Goal: Task Accomplishment & Management: Manage account settings

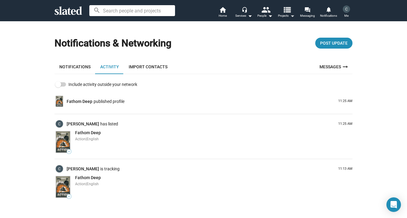
click at [291, 13] on mat-icon "view_list" at bounding box center [287, 9] width 9 height 9
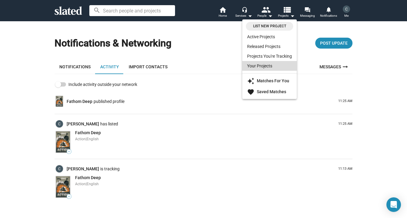
click at [276, 65] on link "Your Projects" at bounding box center [270, 66] width 55 height 10
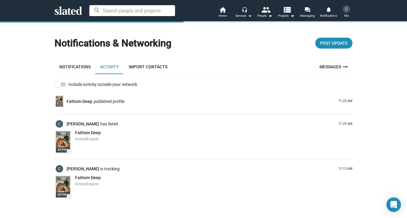
click at [245, 14] on div "Services arrow_drop_down" at bounding box center [244, 15] width 17 height 7
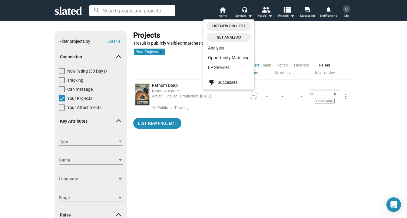
click at [198, 104] on div at bounding box center [203, 109] width 407 height 218
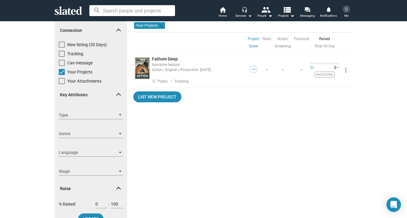
scroll to position [28, 0]
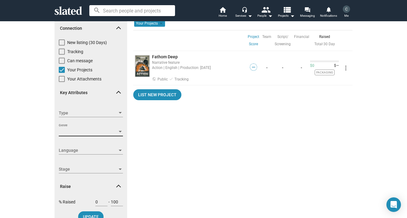
click at [121, 132] on div at bounding box center [120, 132] width 3 height 2
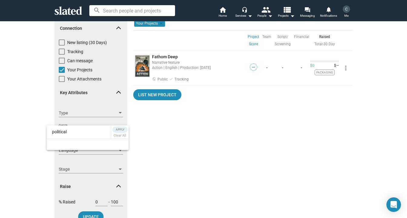
type input "political"
click at [105, 135] on input "political" at bounding box center [79, 132] width 64 height 14
click at [120, 111] on div at bounding box center [203, 109] width 407 height 218
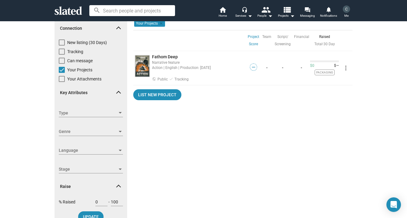
scroll to position [0, 0]
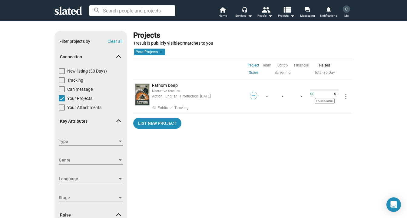
click at [120, 111] on div "Your Attachments" at bounding box center [91, 108] width 64 height 9
click at [119, 139] on div at bounding box center [120, 141] width 5 height 5
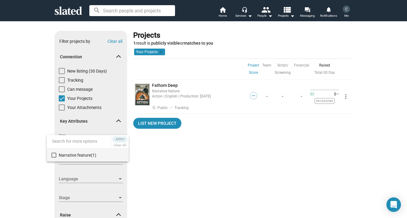
click at [97, 171] on div at bounding box center [203, 109] width 407 height 218
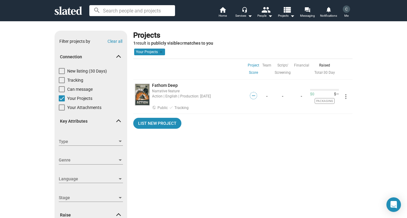
click at [121, 160] on div at bounding box center [120, 160] width 3 height 2
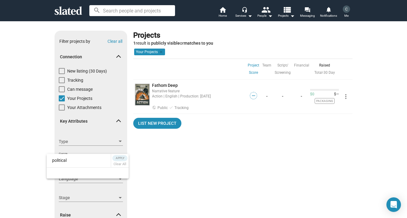
click at [93, 159] on input "political" at bounding box center [79, 160] width 64 height 14
type input "political"
click at [85, 172] on div at bounding box center [88, 172] width 82 height 11
click at [31, 143] on div at bounding box center [203, 109] width 407 height 218
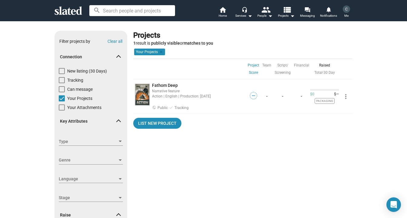
click at [119, 119] on span at bounding box center [118, 122] width 3 height 6
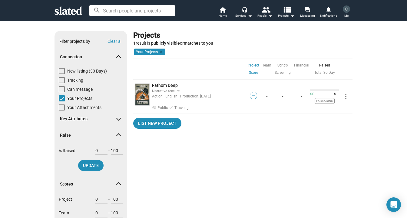
click at [118, 182] on span at bounding box center [118, 185] width 3 height 6
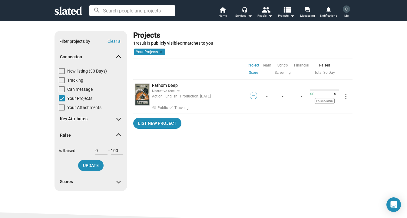
click at [120, 133] on mat-expansion-panel-header "Raise" at bounding box center [91, 135] width 73 height 19
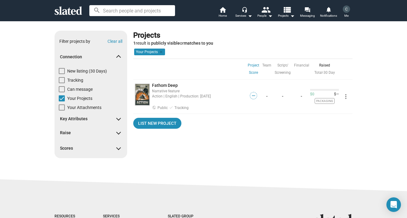
click at [120, 56] on span at bounding box center [118, 58] width 3 height 6
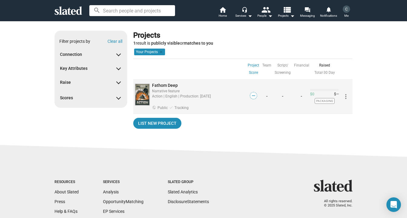
click at [346, 97] on mat-icon "more_vert" at bounding box center [346, 96] width 7 height 7
click at [346, 97] on div at bounding box center [203, 109] width 407 height 218
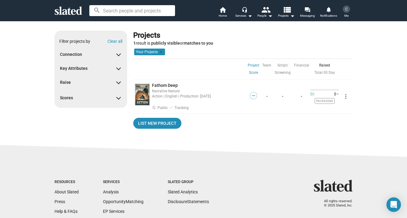
click at [348, 10] on img at bounding box center [346, 8] width 7 height 7
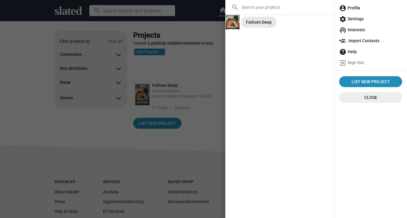
click at [259, 20] on div "Fathom Deep" at bounding box center [259, 22] width 26 height 11
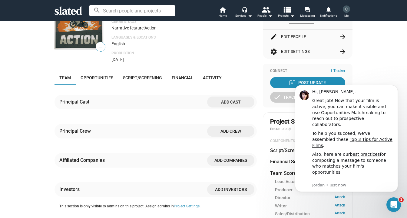
scroll to position [53, 0]
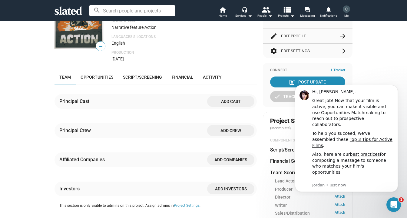
click at [150, 76] on span "Script/Screening" at bounding box center [142, 77] width 39 height 5
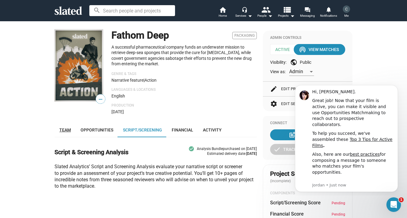
click at [69, 132] on span "Team" at bounding box center [65, 129] width 12 height 5
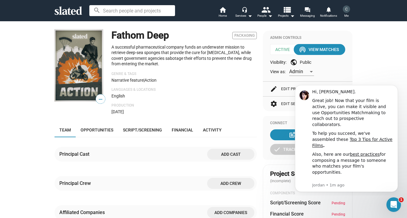
click at [286, 90] on button "edit Edit Profile arrow_forward" at bounding box center [307, 89] width 75 height 15
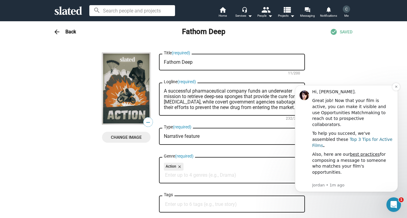
click at [333, 137] on link "Top 3 Tips for Active Films" at bounding box center [353, 142] width 80 height 11
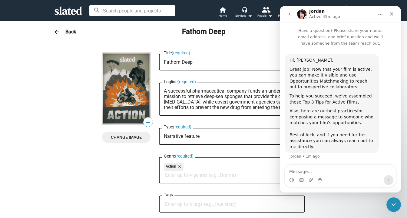
scroll to position [1, 0]
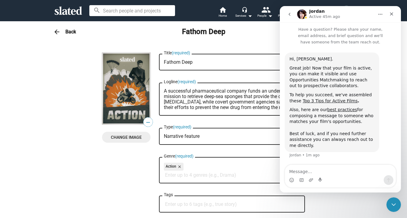
click at [241, 110] on textarea "A successful pharmaceutical company funds an underwater mission to retrieve dee…" at bounding box center [232, 99] width 136 height 22
click at [390, 16] on div "Close" at bounding box center [392, 13] width 11 height 11
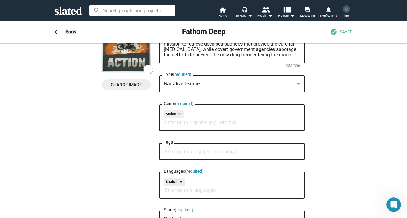
scroll to position [53, 0]
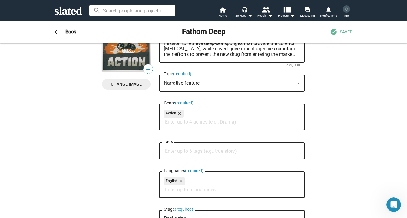
click at [223, 152] on input "Tags" at bounding box center [233, 150] width 136 height 5
type input "B"
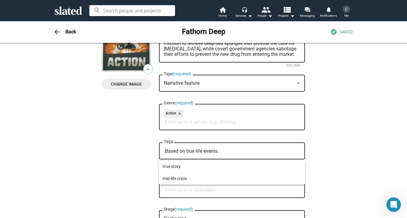
type input "Based on true life events."
click at [141, 148] on div at bounding box center [203, 109] width 407 height 218
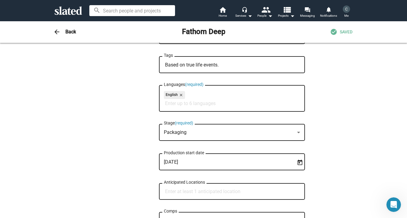
scroll to position [138, 0]
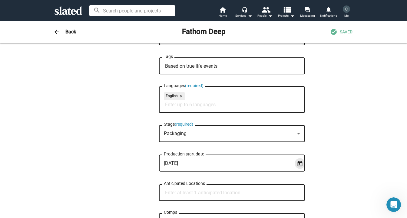
click at [300, 164] on icon "Open calendar" at bounding box center [300, 163] width 6 height 6
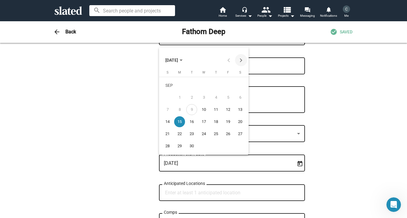
click at [241, 61] on button "Next month" at bounding box center [241, 60] width 12 height 12
click at [241, 111] on div "18" at bounding box center [240, 110] width 11 height 11
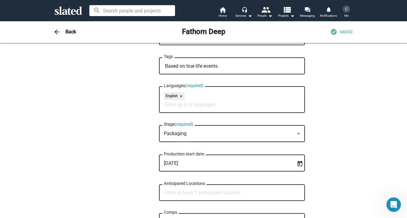
type input "[DATE]"
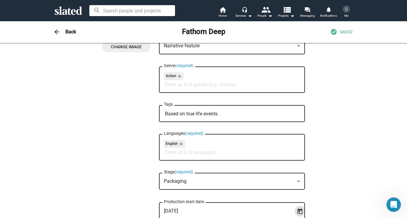
scroll to position [90, 0]
click at [174, 87] on input "Genre (required)" at bounding box center [233, 84] width 136 height 5
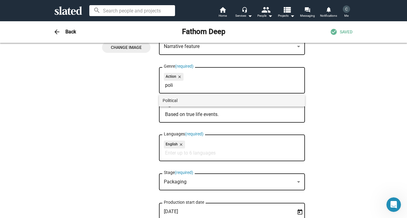
type input "poli"
click at [174, 100] on span "Political" at bounding box center [232, 100] width 139 height 12
type input "thr"
click at [172, 100] on span "Thriller" at bounding box center [232, 100] width 139 height 12
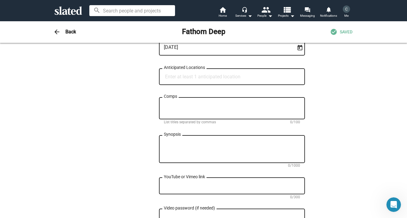
scroll to position [256, 0]
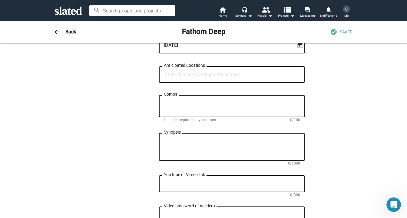
click at [190, 76] on input "Anticipated Locations" at bounding box center [233, 74] width 136 height 5
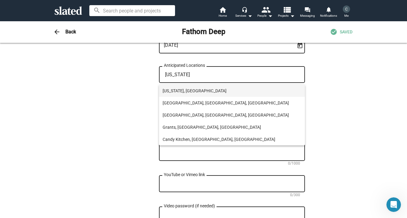
type input "[US_STATE]"
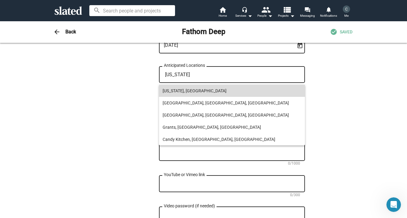
click at [196, 88] on span "[US_STATE], [GEOGRAPHIC_DATA]" at bounding box center [232, 91] width 139 height 12
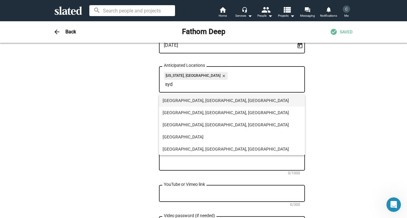
type input "syd"
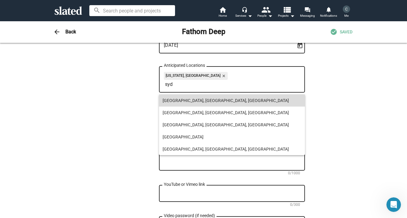
click at [201, 100] on span "[GEOGRAPHIC_DATA], [GEOGRAPHIC_DATA], [GEOGRAPHIC_DATA]" at bounding box center [232, 100] width 139 height 12
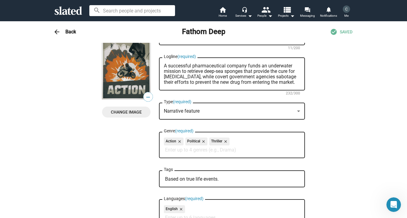
scroll to position [0, 0]
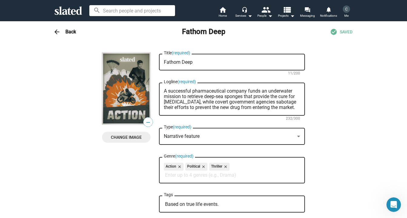
click at [345, 31] on span "SAVED" at bounding box center [346, 32] width 13 height 6
click at [337, 32] on mat-icon "check_circle" at bounding box center [333, 31] width 7 height 7
click at [71, 31] on h3 "Back" at bounding box center [70, 31] width 11 height 6
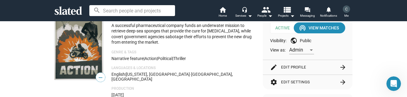
scroll to position [28, 0]
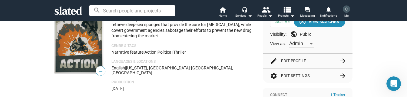
click at [99, 72] on span "—" at bounding box center [100, 71] width 9 height 8
click at [85, 53] on img at bounding box center [79, 38] width 49 height 72
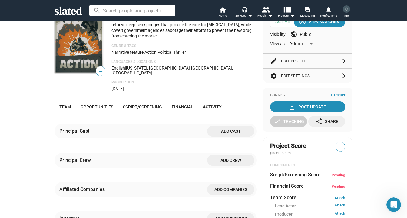
scroll to position [1, 0]
click at [101, 69] on span "—" at bounding box center [100, 71] width 9 height 8
click at [86, 49] on img at bounding box center [79, 38] width 49 height 72
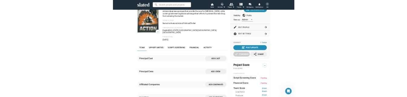
scroll to position [0, 0]
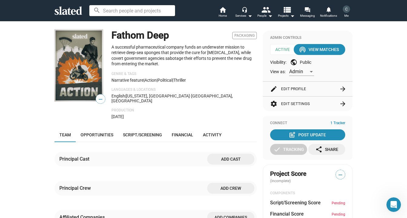
click at [86, 49] on img at bounding box center [79, 65] width 49 height 72
click at [335, 90] on button "edit Edit Profile arrow_forward" at bounding box center [307, 89] width 75 height 15
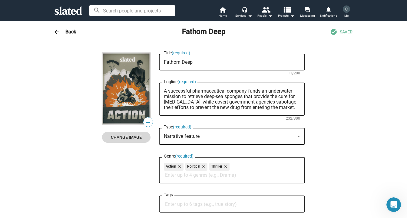
click at [135, 136] on span "Change Image" at bounding box center [126, 137] width 39 height 11
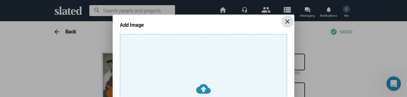
scroll to position [122, 0]
type input "C:\fakepath\Movie Poster.jpg"
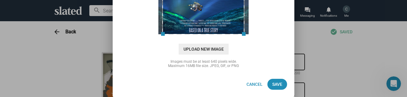
scroll to position [119, 0]
click at [279, 85] on span "Save" at bounding box center [278, 84] width 10 height 11
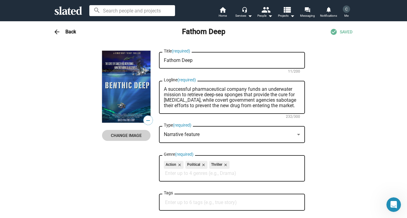
scroll to position [0, 0]
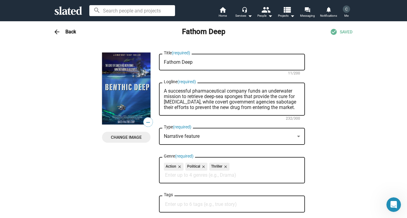
click at [69, 32] on h3 "Back" at bounding box center [70, 31] width 11 height 6
